Goal: Download file/media

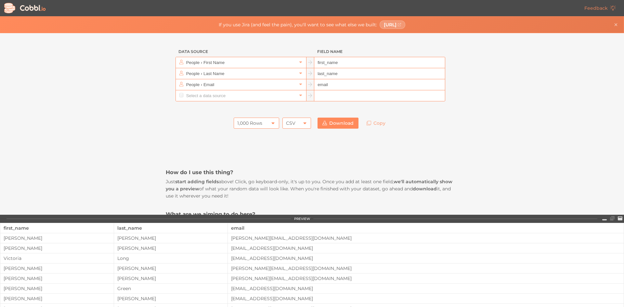
click at [272, 124] on icon at bounding box center [272, 123] width 5 height 5
click at [261, 164] on li "10,000 Rows" at bounding box center [254, 167] width 45 height 11
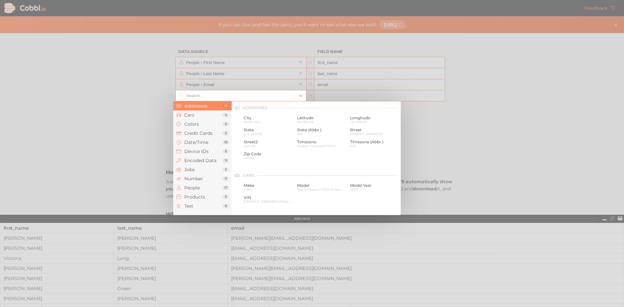
click at [299, 96] on icon at bounding box center [300, 96] width 5 height 5
click at [248, 121] on span "North Star" at bounding box center [268, 122] width 48 height 4
type input "Addresses › City"
type input "city"
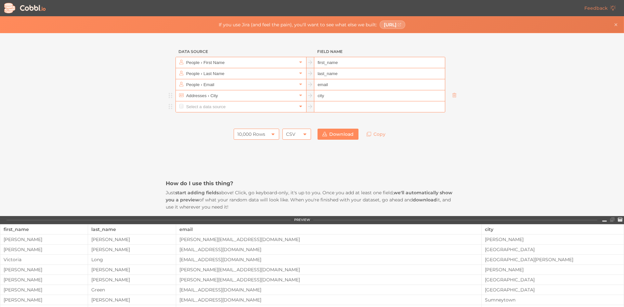
click at [299, 109] on link at bounding box center [301, 106] width 8 height 7
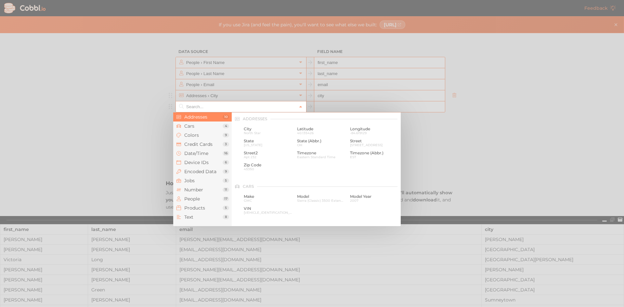
scroll to position [33, 0]
click at [249, 166] on span "GMC" at bounding box center [268, 168] width 48 height 4
type input "Cars › Make"
type input "make"
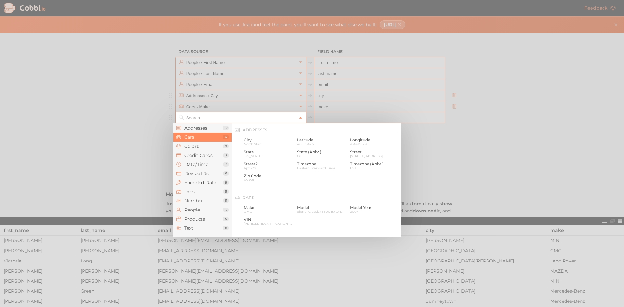
click at [299, 117] on icon at bounding box center [300, 118] width 3 height 2
click at [299, 142] on span "Model" at bounding box center [321, 140] width 48 height 5
type input "Cars › Model"
type input "model"
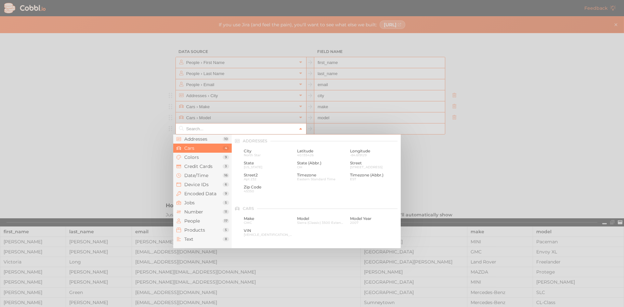
click at [299, 129] on icon at bounding box center [300, 129] width 5 height 5
click at [358, 153] on span "2007" at bounding box center [374, 155] width 48 height 4
type input "Cars › Model Year"
type input "model_year"
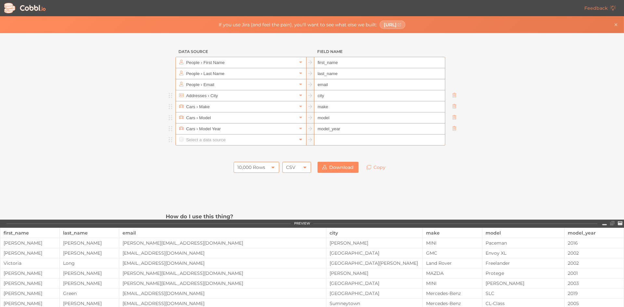
click at [300, 140] on link at bounding box center [301, 140] width 8 height 7
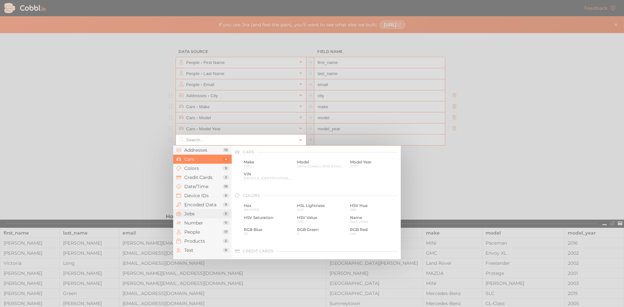
click at [207, 215] on span "Jobs" at bounding box center [203, 213] width 38 height 5
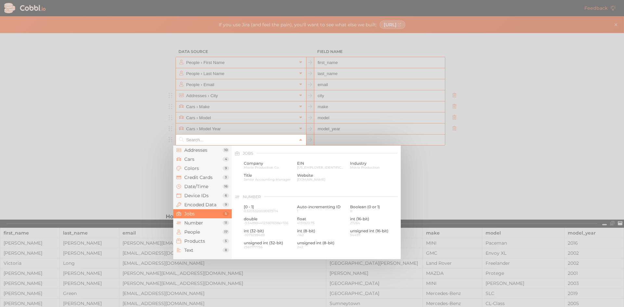
scroll to position [389, 0]
click at [271, 176] on span "Title" at bounding box center [268, 174] width 48 height 5
type input "Jobs › Title"
type input "title"
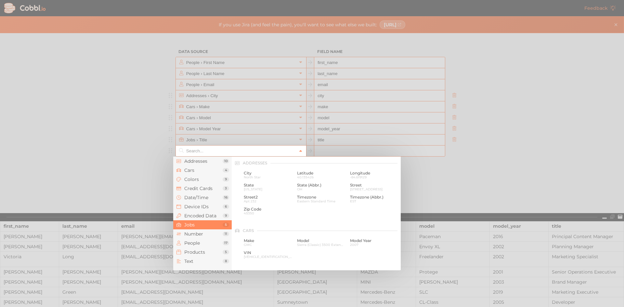
click at [299, 152] on icon at bounding box center [300, 151] width 5 height 5
click at [262, 174] on span "Company" at bounding box center [268, 173] width 48 height 5
type input "Jobs › Company"
type input "company"
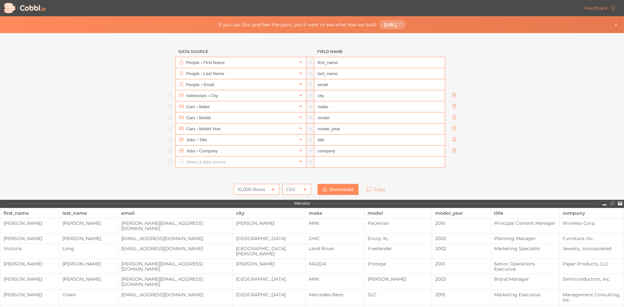
click at [298, 163] on icon at bounding box center [300, 161] width 5 height 5
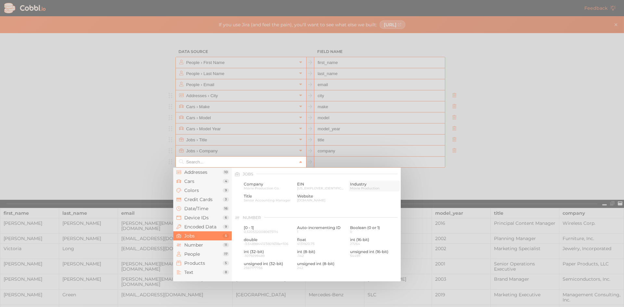
click at [351, 184] on span "Industry" at bounding box center [374, 184] width 48 height 5
type input "Jobs › Industry"
type input "industry"
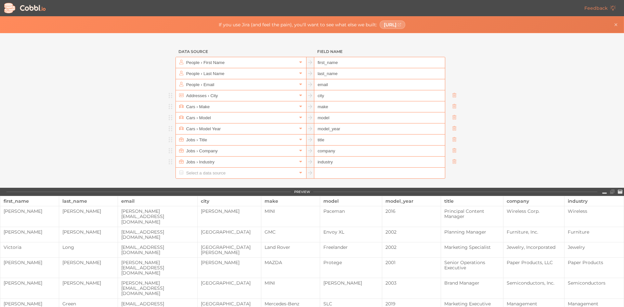
scroll to position [33, 0]
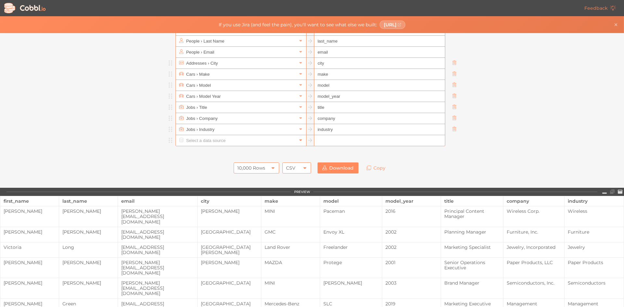
click at [299, 140] on icon at bounding box center [300, 141] width 3 height 2
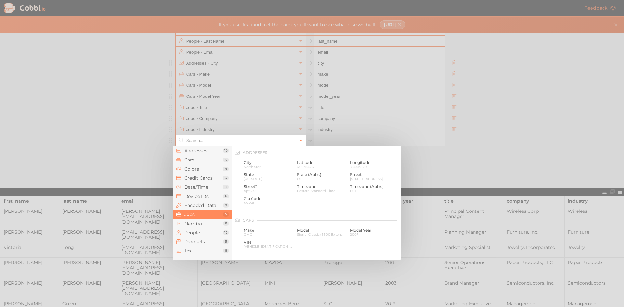
scroll to position [389, 0]
click at [142, 164] on div at bounding box center [312, 153] width 624 height 307
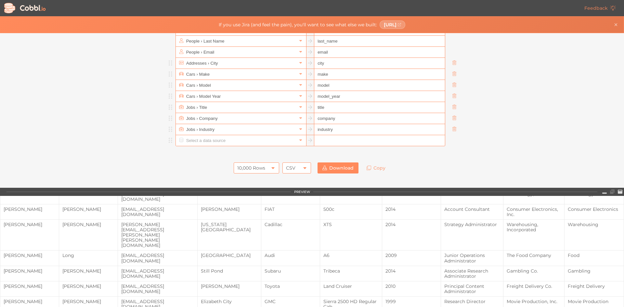
scroll to position [279, 0]
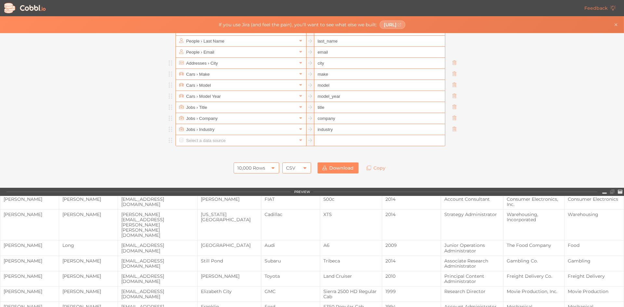
click at [326, 168] on link "Download" at bounding box center [338, 168] width 41 height 11
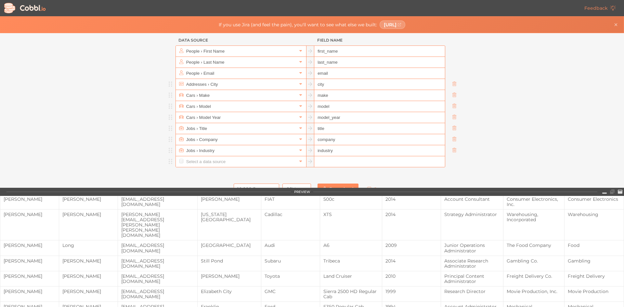
scroll to position [0, 0]
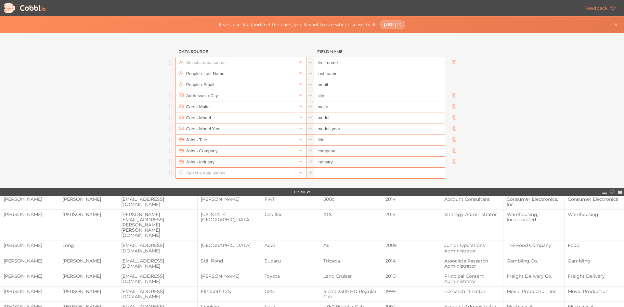
click at [235, 67] on input "text" at bounding box center [241, 62] width 112 height 11
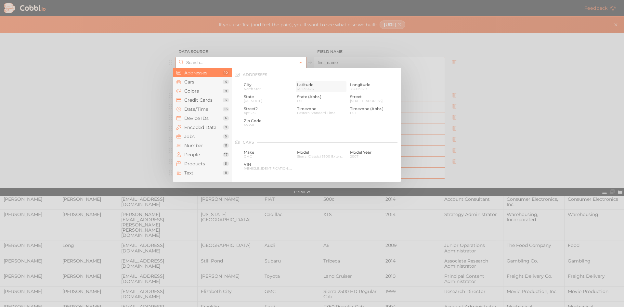
click at [298, 86] on span "Latitude" at bounding box center [321, 85] width 48 height 5
type input "Addresses › Latitude"
type input "latitude"
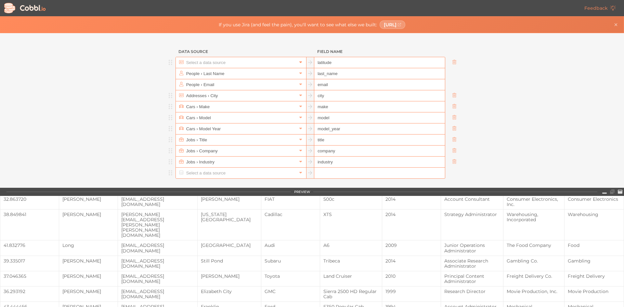
click at [298, 63] on icon at bounding box center [300, 62] width 5 height 5
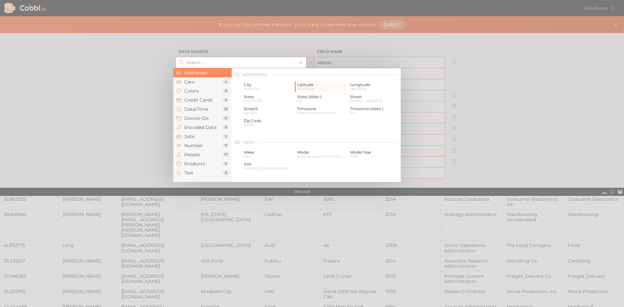
click at [117, 85] on div at bounding box center [312, 153] width 624 height 307
type input "Addresses › Latitude"
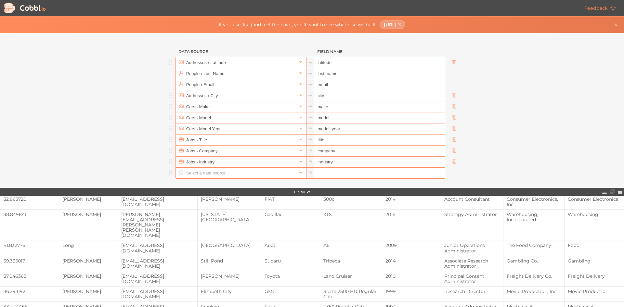
click at [452, 62] on icon at bounding box center [454, 62] width 4 height 5
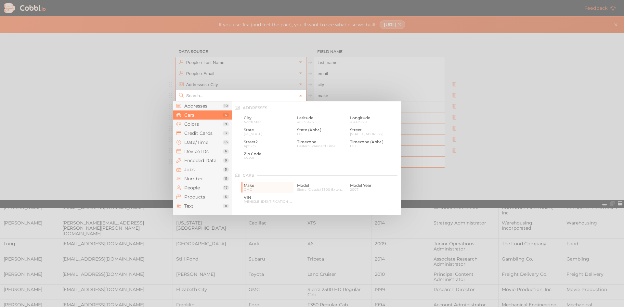
click at [228, 97] on input "text" at bounding box center [241, 95] width 112 height 11
click at [206, 104] on span "Addresses" at bounding box center [203, 105] width 38 height 5
click at [310, 120] on span "40.135426" at bounding box center [321, 122] width 48 height 4
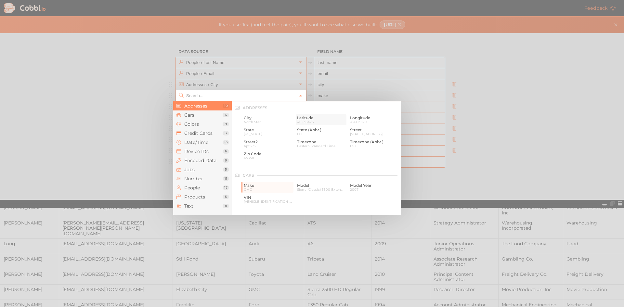
type input "Addresses › Latitude"
type input "latitude"
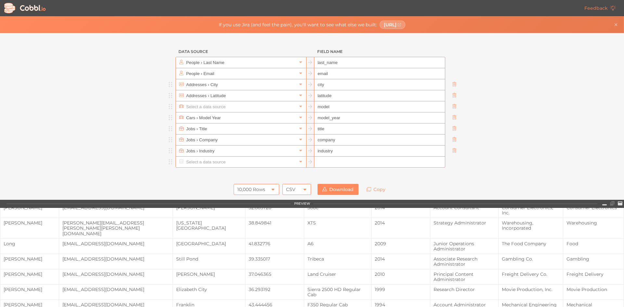
click at [270, 108] on input "text" at bounding box center [241, 106] width 112 height 11
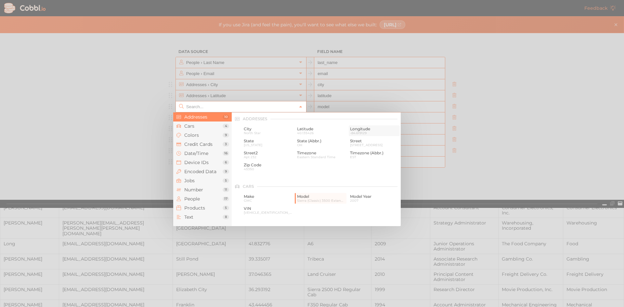
click at [354, 129] on span "Longitude" at bounding box center [374, 129] width 48 height 5
type input "Addresses › Longitude"
type input "longitude"
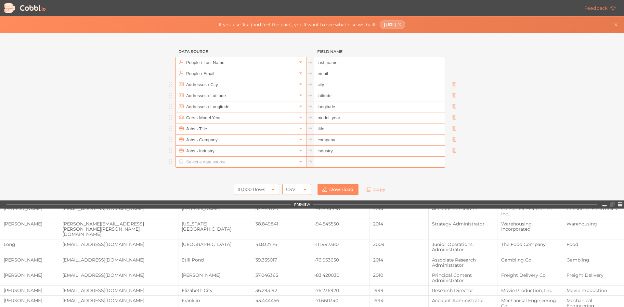
scroll to position [185, 0]
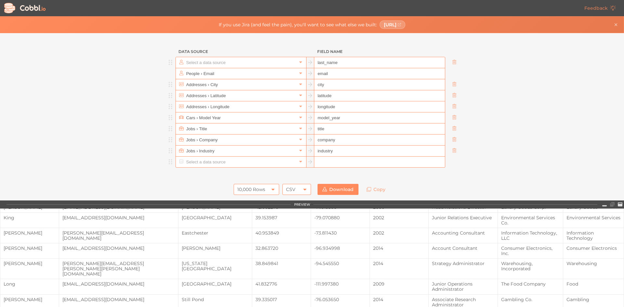
click at [228, 62] on input "text" at bounding box center [241, 62] width 112 height 11
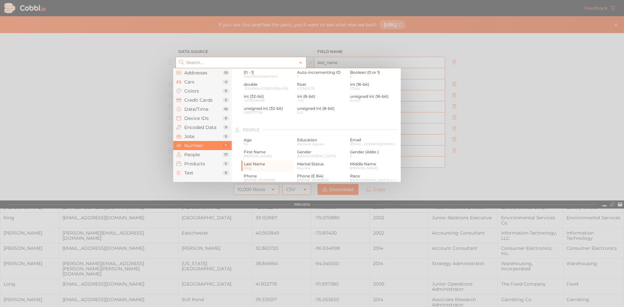
scroll to position [455, 0]
click at [261, 137] on div "Age [DEMOGRAPHIC_DATA]" at bounding box center [268, 132] width 51 height 11
type input "People › Age"
type input "age"
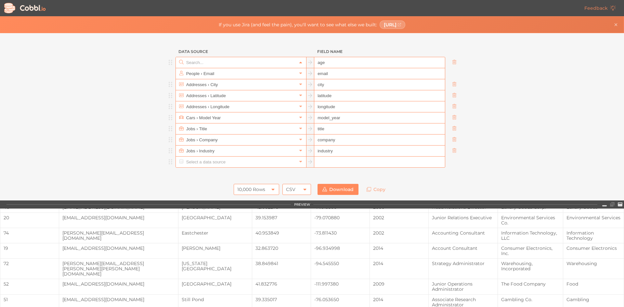
click at [298, 61] on icon at bounding box center [300, 62] width 5 height 5
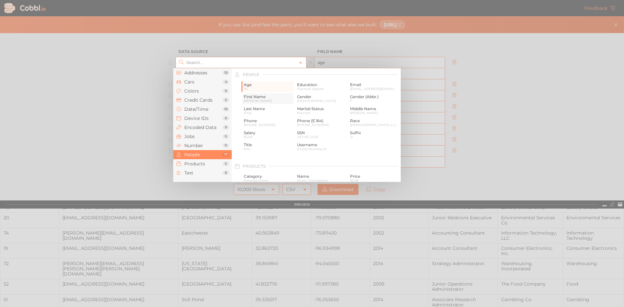
click at [249, 95] on span "First Name" at bounding box center [268, 97] width 48 height 5
type input "People › First Name"
type input "first_name"
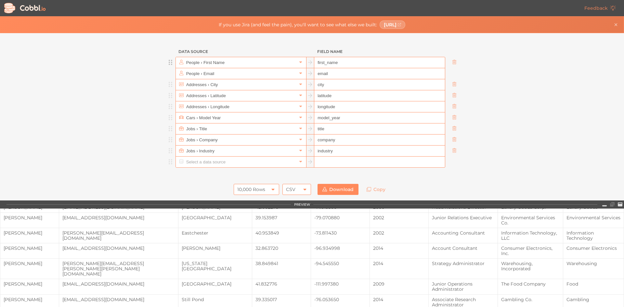
click at [168, 66] on div at bounding box center [171, 62] width 10 height 11
click at [199, 161] on input "text" at bounding box center [241, 162] width 112 height 11
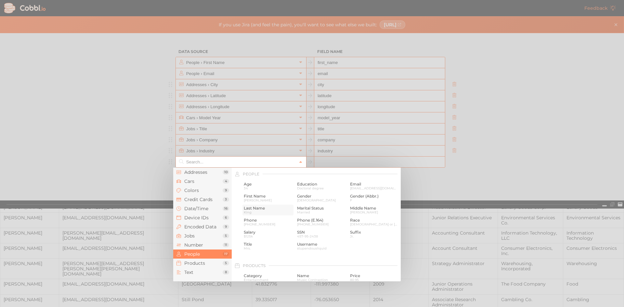
click at [258, 207] on span "Last Name" at bounding box center [268, 208] width 48 height 5
type input "People › Last Name"
type input "last_name"
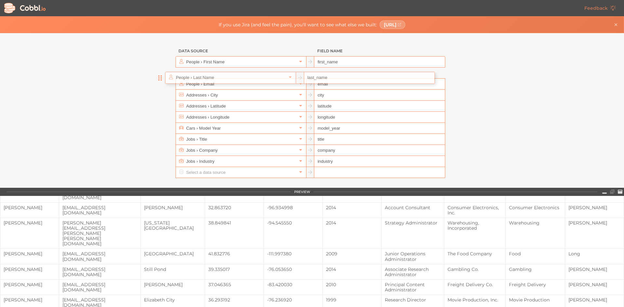
scroll to position [0, 0]
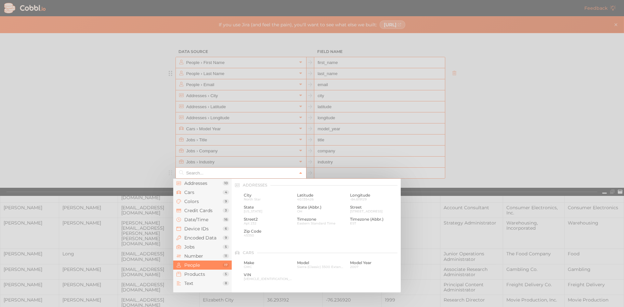
click at [289, 173] on input "text" at bounding box center [241, 173] width 112 height 11
click at [103, 135] on div at bounding box center [312, 153] width 624 height 307
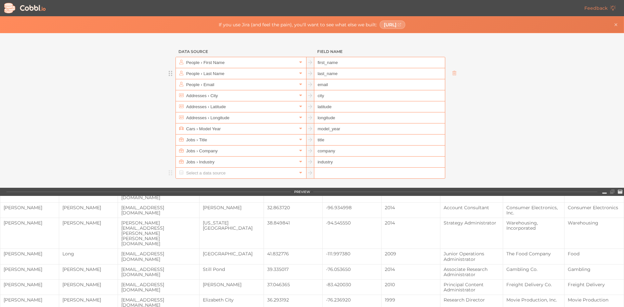
scroll to position [130, 0]
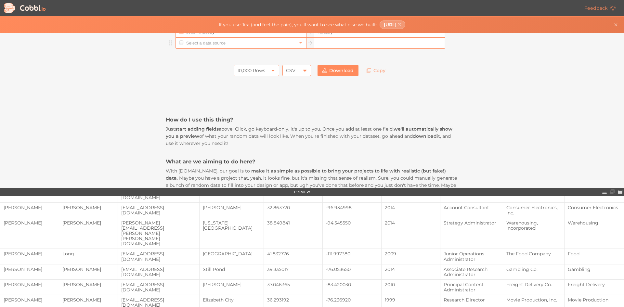
click at [304, 70] on icon at bounding box center [304, 71] width 3 height 2
click at [304, 70] on icon at bounding box center [304, 70] width 5 height 5
click at [333, 70] on link "Download" at bounding box center [338, 70] width 41 height 11
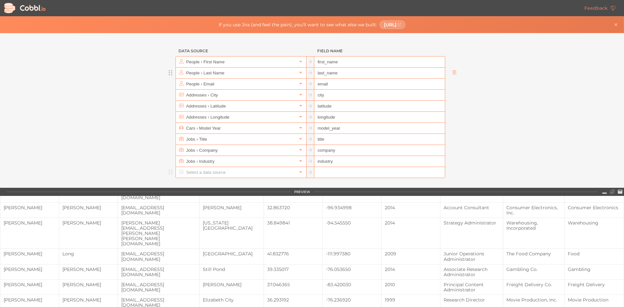
scroll to position [0, 0]
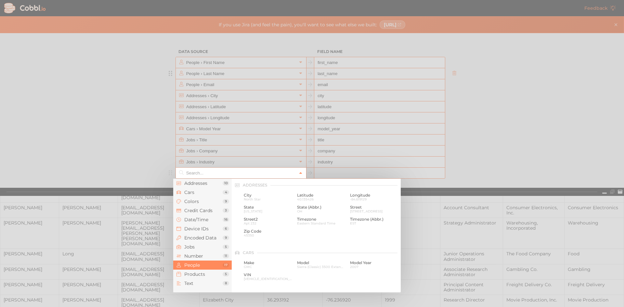
click at [298, 173] on icon at bounding box center [300, 173] width 5 height 5
click at [192, 211] on span "Credit Cards" at bounding box center [203, 210] width 38 height 5
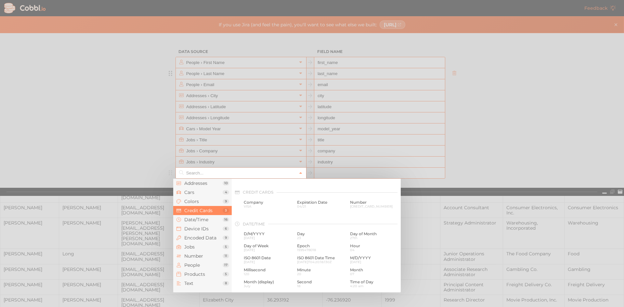
scroll to position [167, 0]
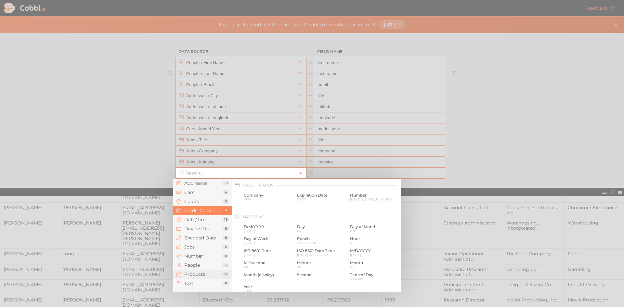
click at [203, 270] on li "Products 5" at bounding box center [202, 274] width 59 height 9
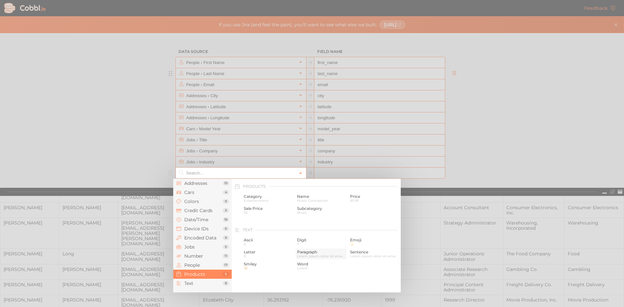
scroll to position [592, 0]
click at [184, 184] on span at bounding box center [178, 184] width 11 height 6
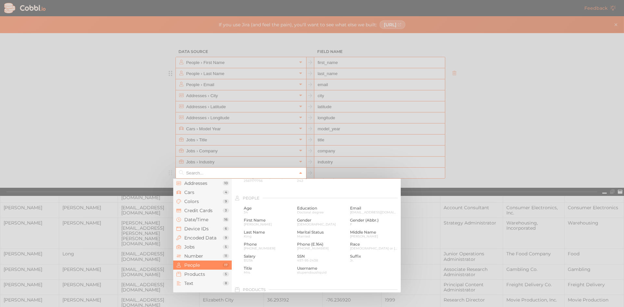
scroll to position [520, 0]
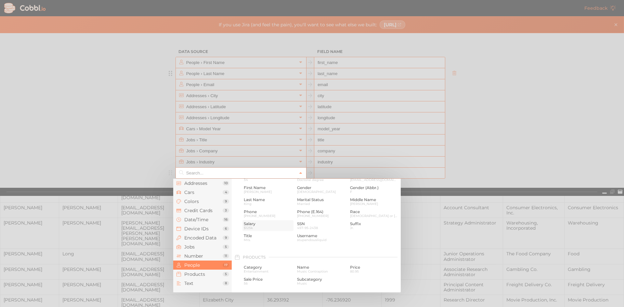
click at [249, 226] on span "$125k" at bounding box center [268, 228] width 48 height 4
type input "People › Salary"
type input "salary"
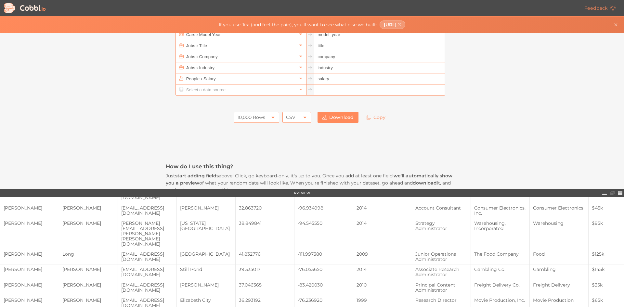
scroll to position [98, 0]
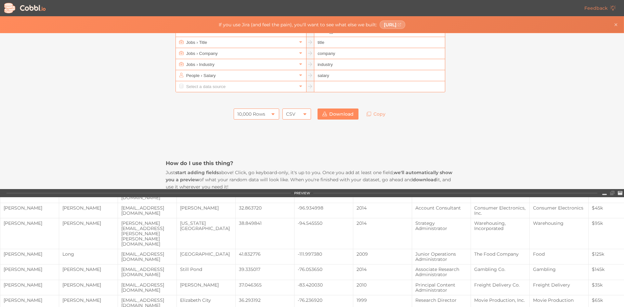
click at [323, 115] on icon at bounding box center [325, 114] width 5 height 5
click at [339, 75] on input "salary" at bounding box center [379, 75] width 130 height 11
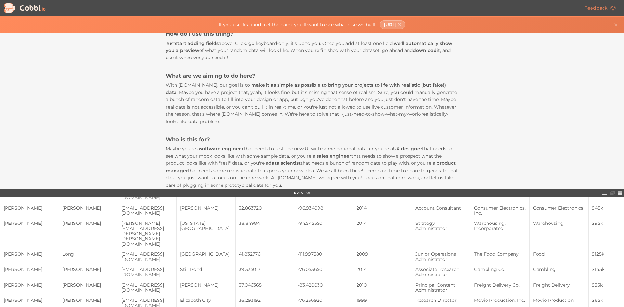
scroll to position [228, 0]
